Goal: Check status: Check status

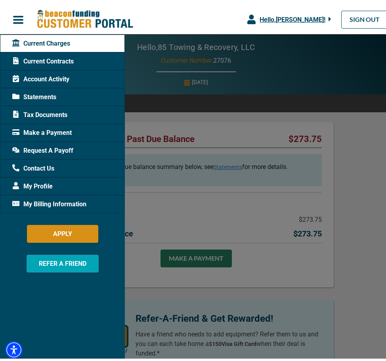
click at [352, 123] on div at bounding box center [196, 180] width 392 height 361
click at [32, 53] on div "Current Contracts" at bounding box center [62, 59] width 125 height 18
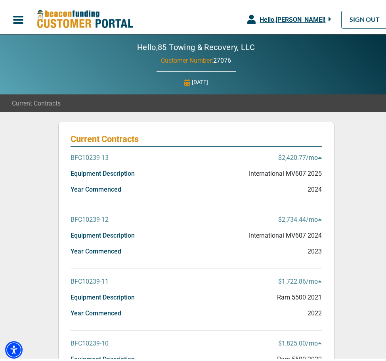
click at [88, 151] on p "BFC10239-13" at bounding box center [90, 155] width 38 height 10
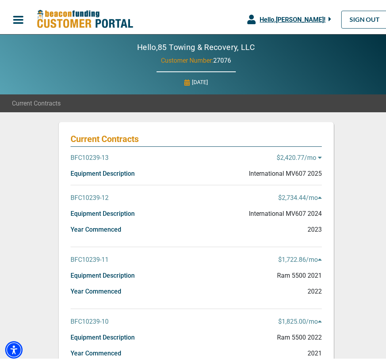
click at [86, 169] on p "Equipment Description" at bounding box center [103, 171] width 64 height 10
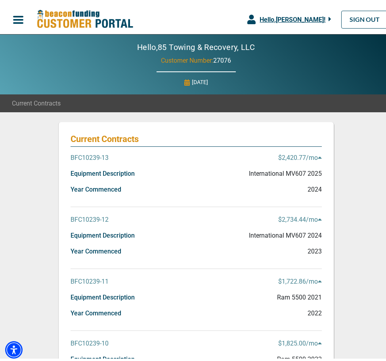
click at [90, 185] on p "Year Commenced" at bounding box center [96, 187] width 51 height 10
click at [299, 155] on p "$2,420.77 /mo" at bounding box center [300, 155] width 44 height 10
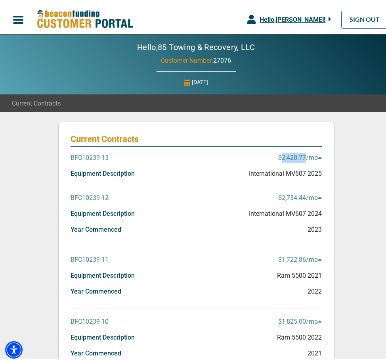
click at [299, 155] on p "$2,420.77 /mo" at bounding box center [300, 155] width 44 height 10
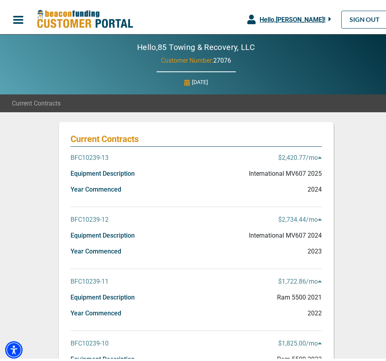
click at [223, 159] on div "BFC10239-13 $2,420.77 /mo" at bounding box center [196, 158] width 251 height 16
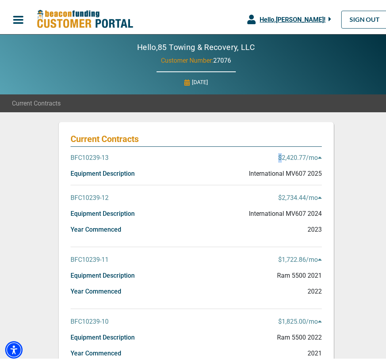
click at [223, 159] on div "BFC10239-13 $2,420.77 /mo" at bounding box center [196, 158] width 251 height 16
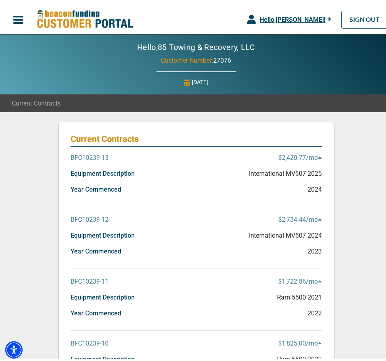
click at [92, 155] on p "BFC10239-13" at bounding box center [90, 155] width 38 height 10
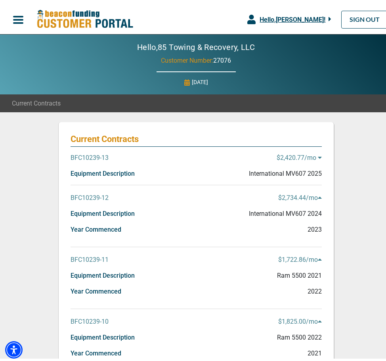
click at [21, 15] on span "button" at bounding box center [18, 17] width 12 height 12
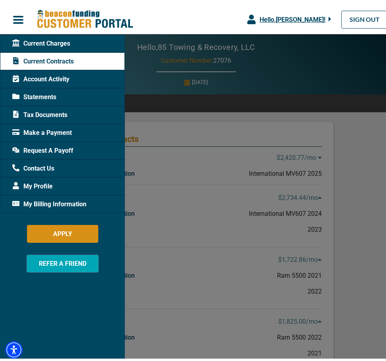
click at [36, 91] on span "Statements" at bounding box center [34, 95] width 44 height 10
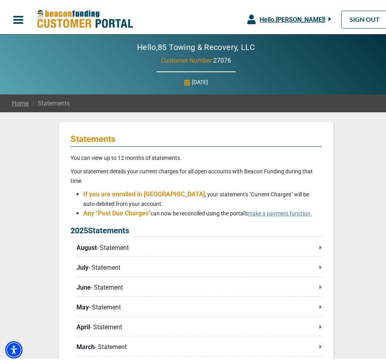
click at [94, 245] on p "August - Statement" at bounding box center [199, 245] width 245 height 10
